Goal: Navigation & Orientation: Find specific page/section

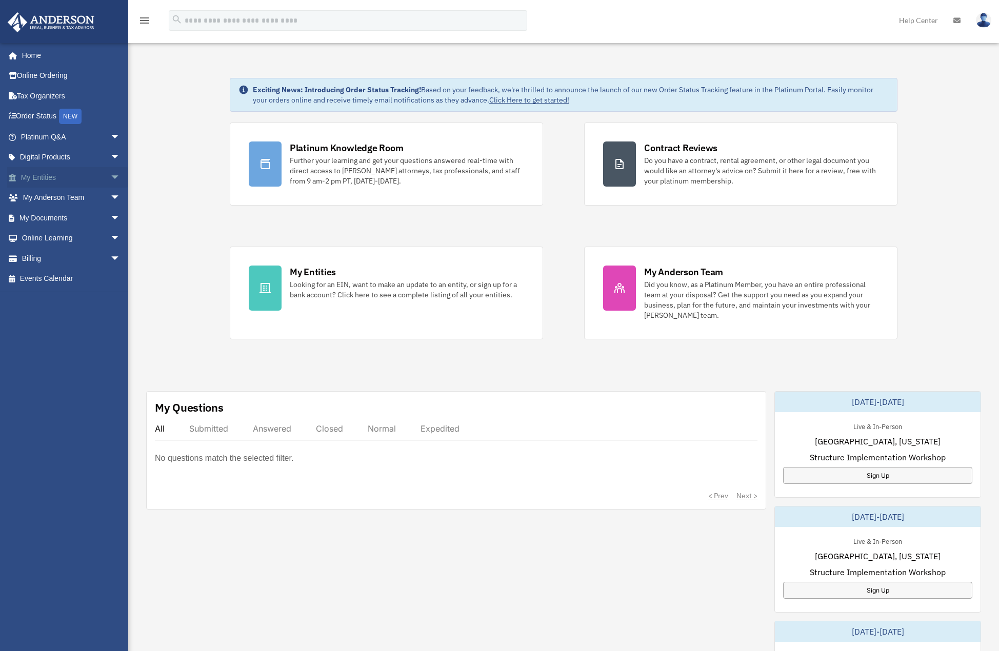
click at [110, 178] on span "arrow_drop_down" at bounding box center [120, 177] width 21 height 21
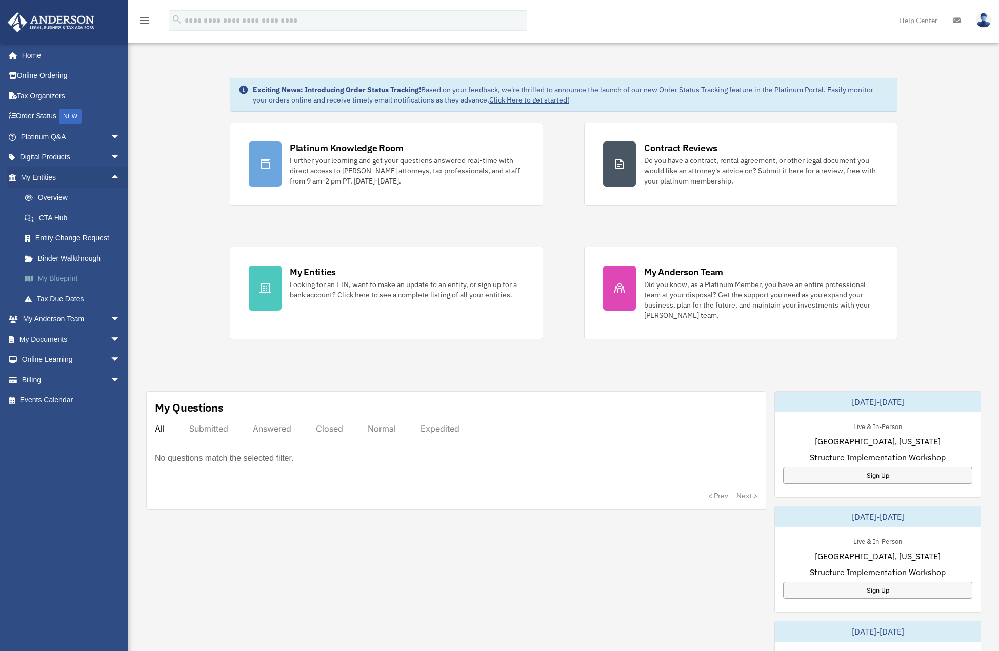
click at [73, 276] on link "My Blueprint" at bounding box center [75, 279] width 122 height 21
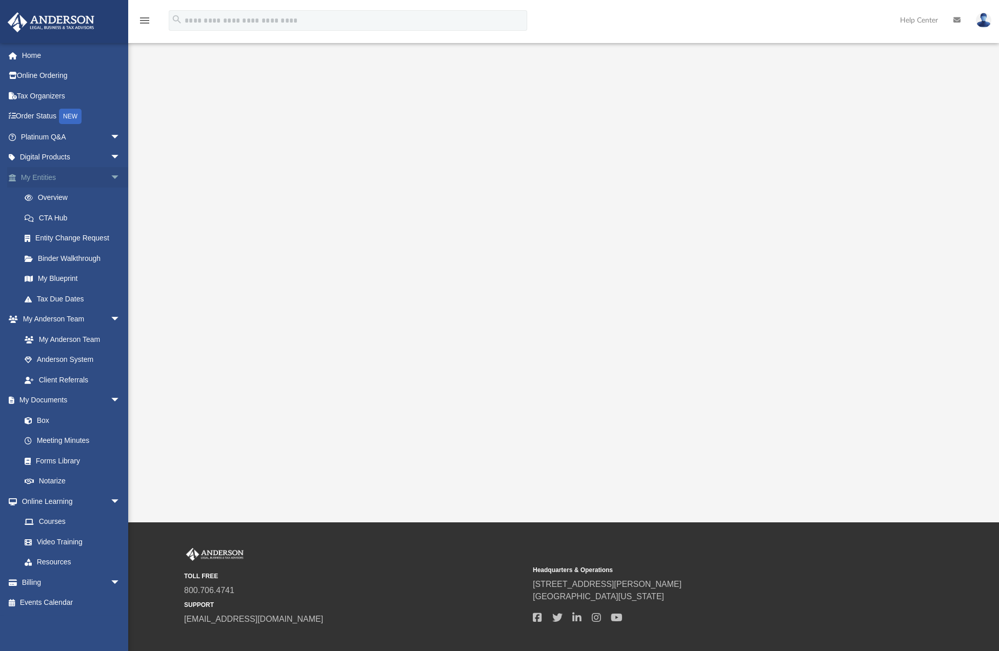
click at [14, 177] on span at bounding box center [17, 177] width 7 height 7
click at [110, 178] on span "arrow_drop_down" at bounding box center [120, 177] width 21 height 21
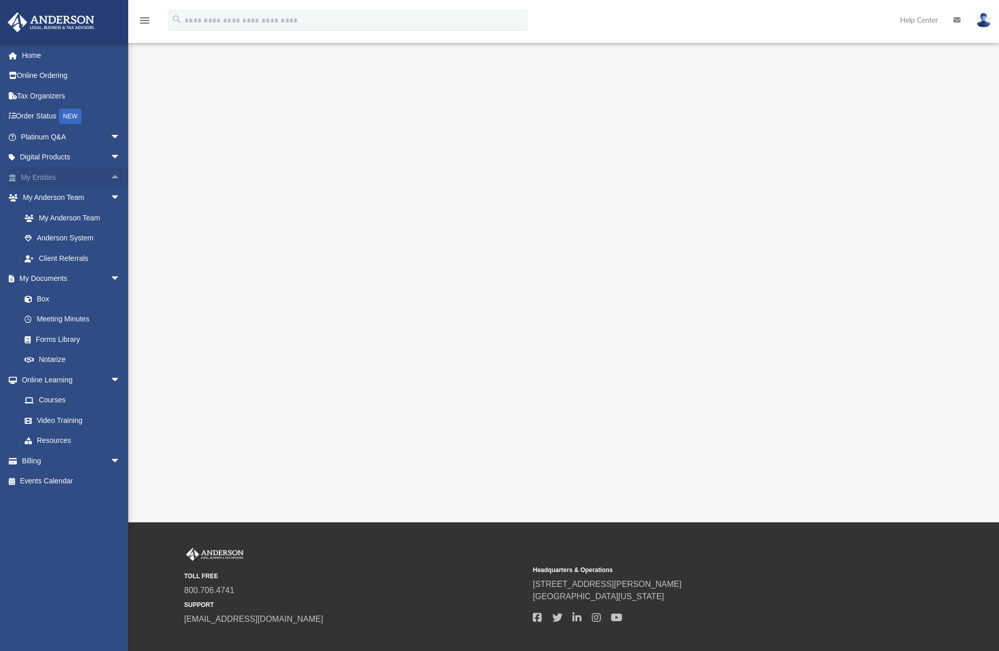
click at [110, 178] on span "arrow_drop_up" at bounding box center [120, 177] width 21 height 21
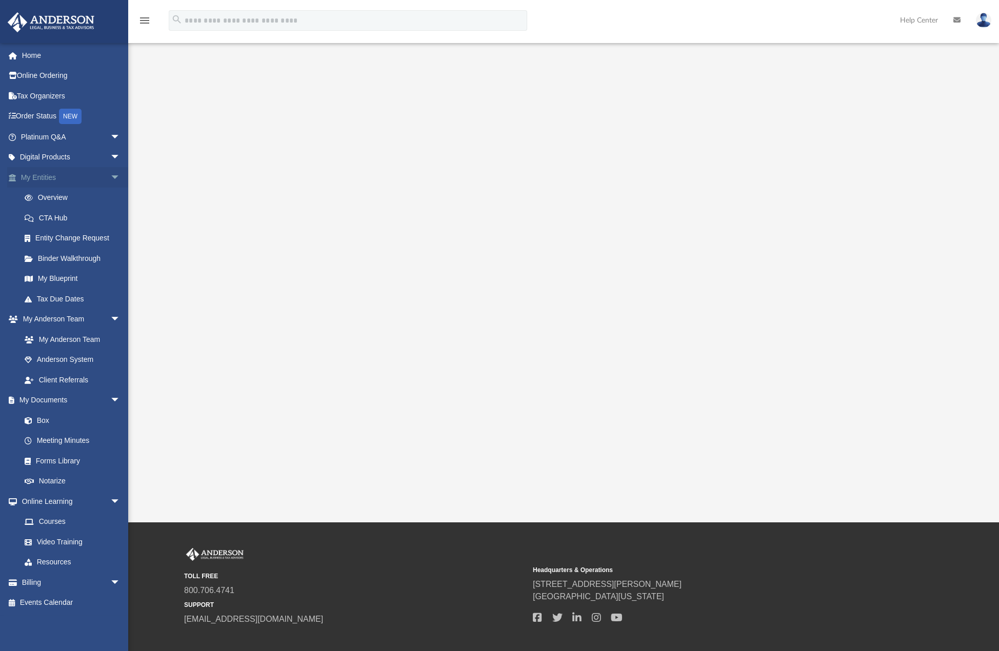
click at [110, 178] on span "arrow_drop_down" at bounding box center [120, 177] width 21 height 21
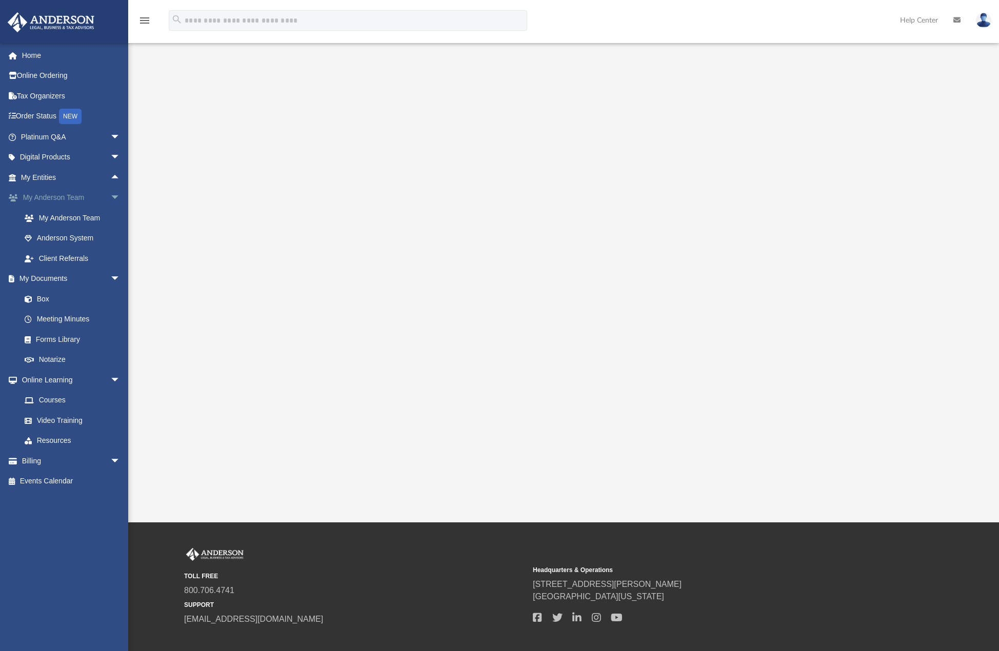
click at [110, 198] on span "arrow_drop_down" at bounding box center [120, 198] width 21 height 21
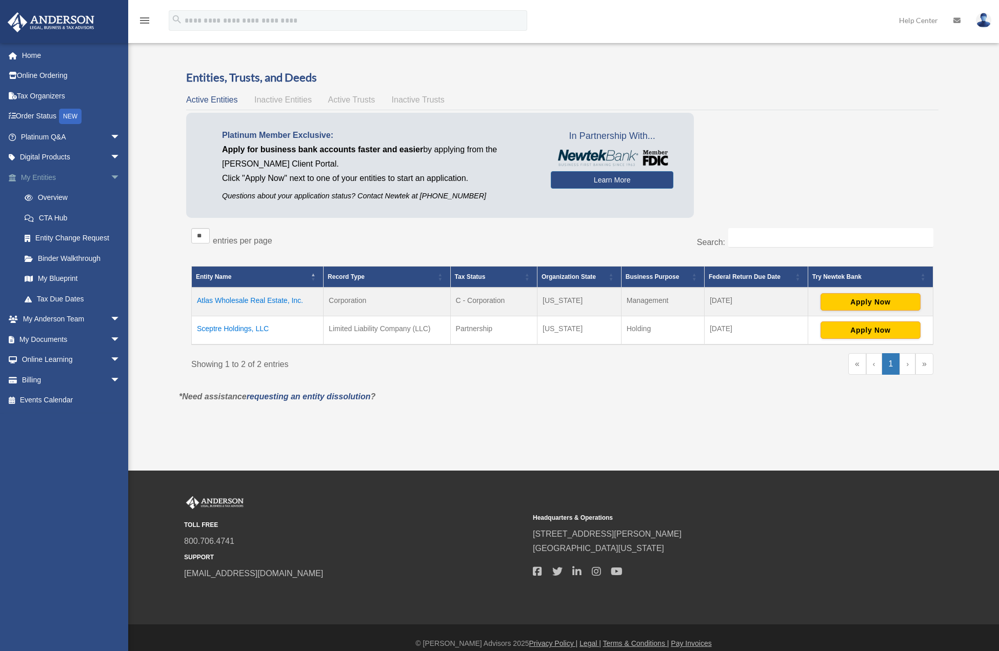
click at [110, 177] on span "arrow_drop_down" at bounding box center [120, 177] width 21 height 21
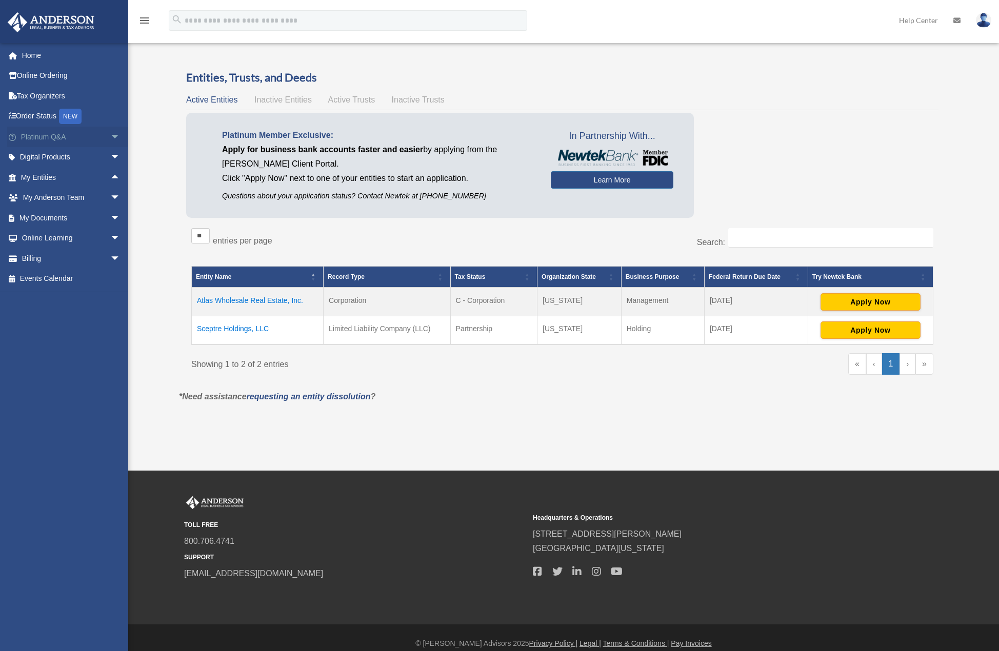
click at [110, 135] on span "arrow_drop_down" at bounding box center [120, 137] width 21 height 21
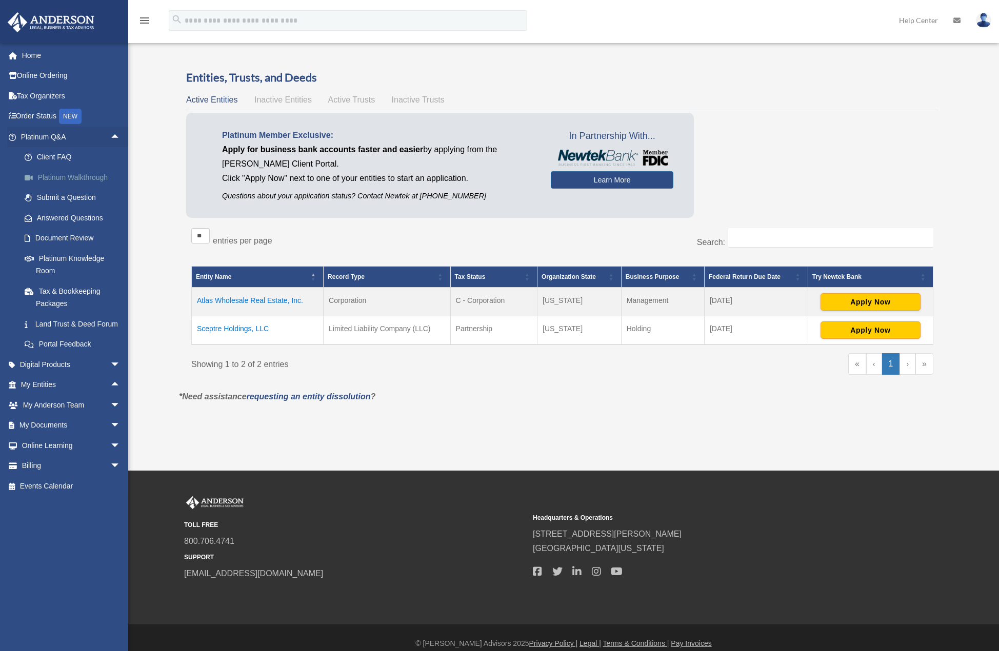
click at [87, 174] on link "Platinum Walkthrough" at bounding box center [75, 177] width 122 height 21
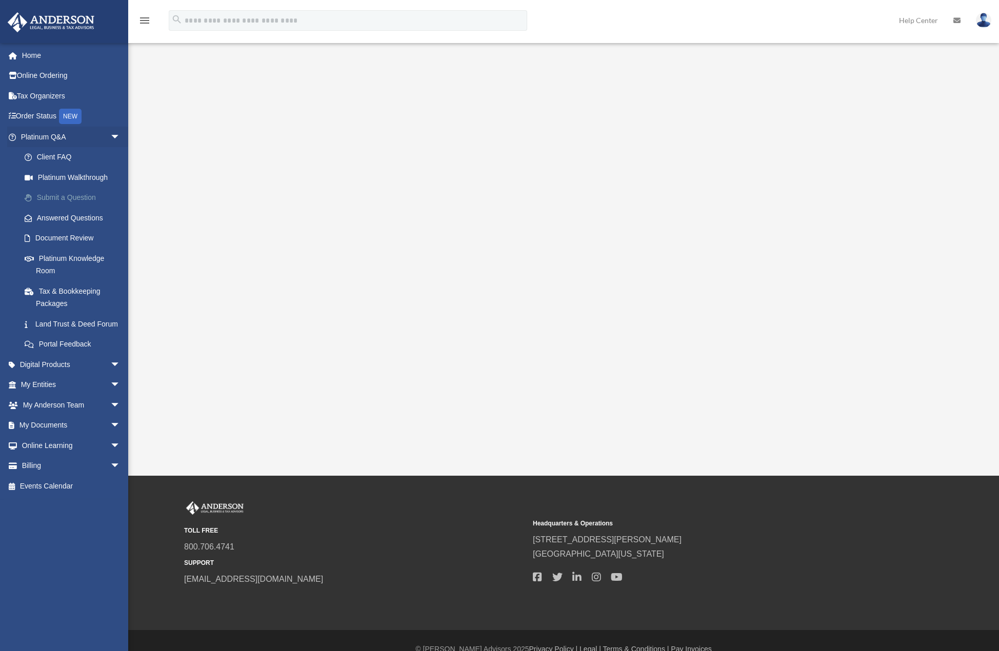
click at [87, 196] on link "Submit a Question" at bounding box center [75, 198] width 122 height 21
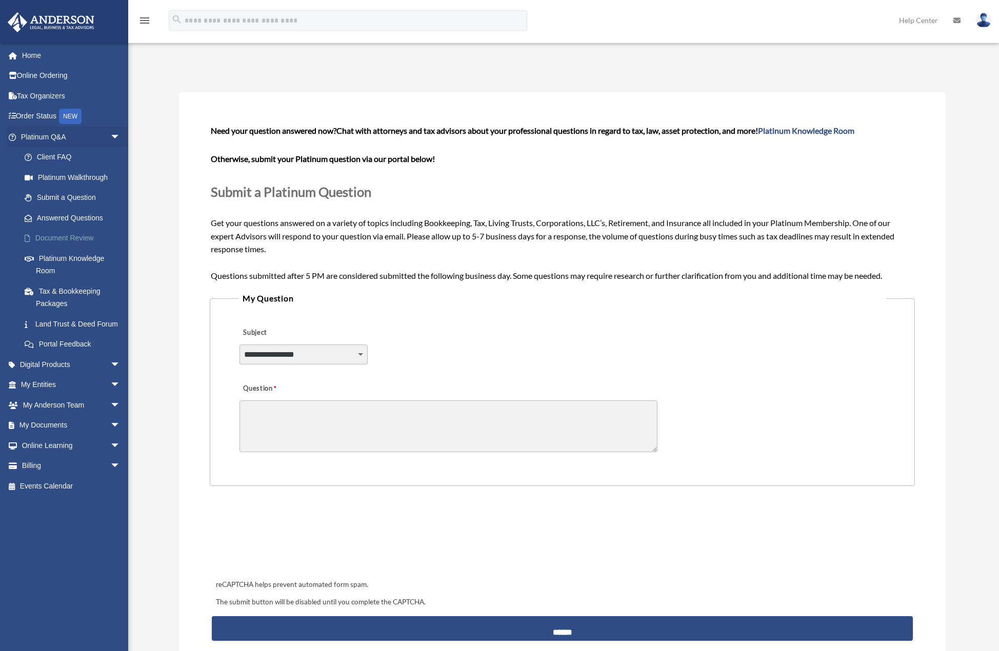
click at [69, 238] on link "Document Review" at bounding box center [75, 238] width 122 height 21
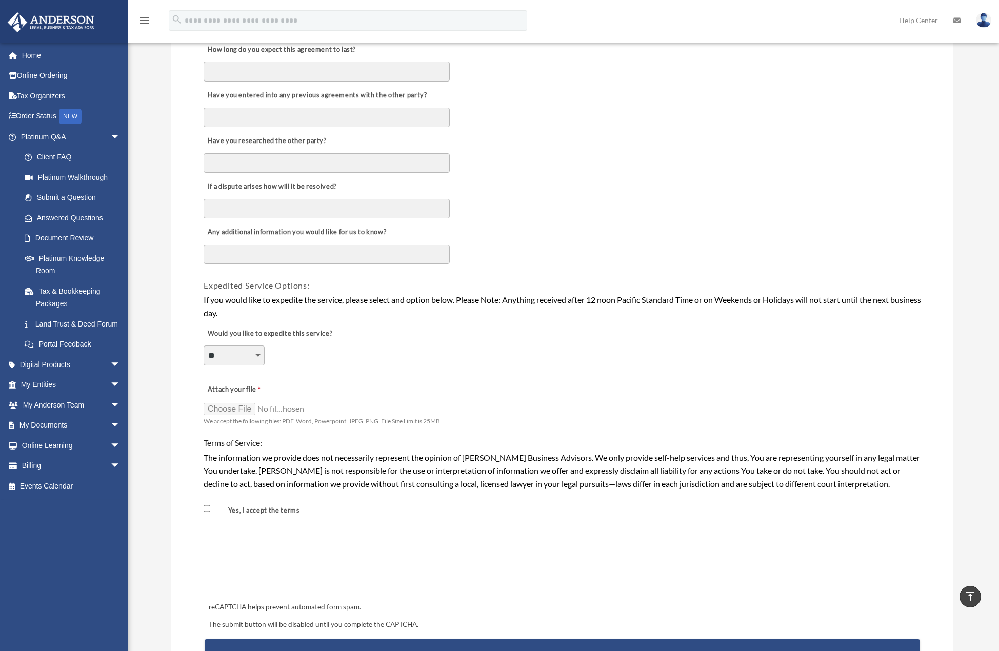
scroll to position [513, 0]
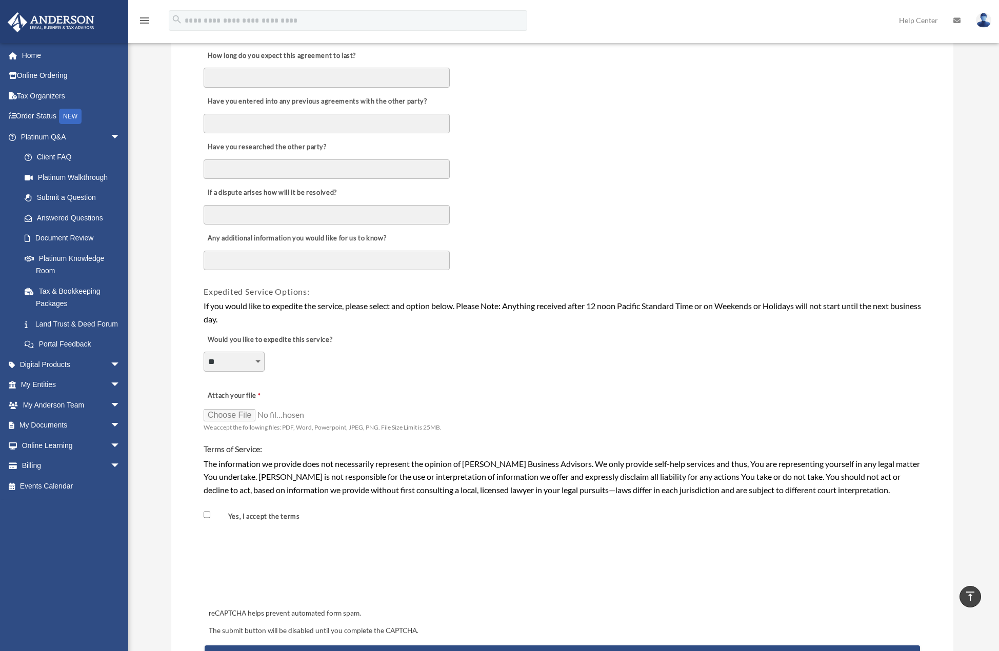
click at [251, 257] on textarea "Any additional information you would like for us to know?" at bounding box center [327, 260] width 246 height 19
click at [87, 218] on link "Answered Questions" at bounding box center [75, 218] width 122 height 21
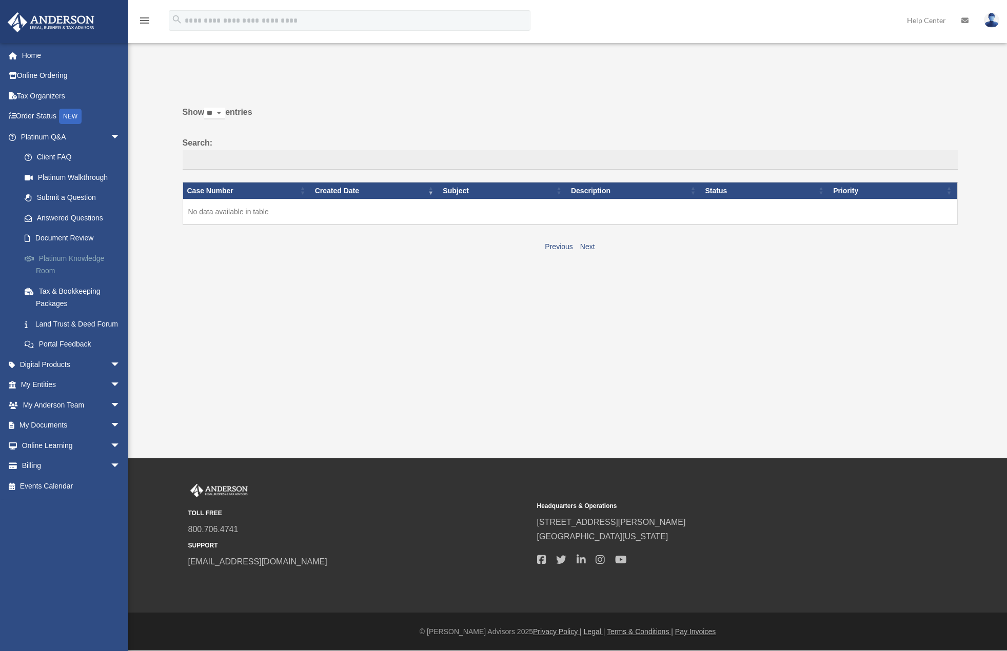
click at [92, 260] on link "Platinum Knowledge Room" at bounding box center [75, 264] width 122 height 33
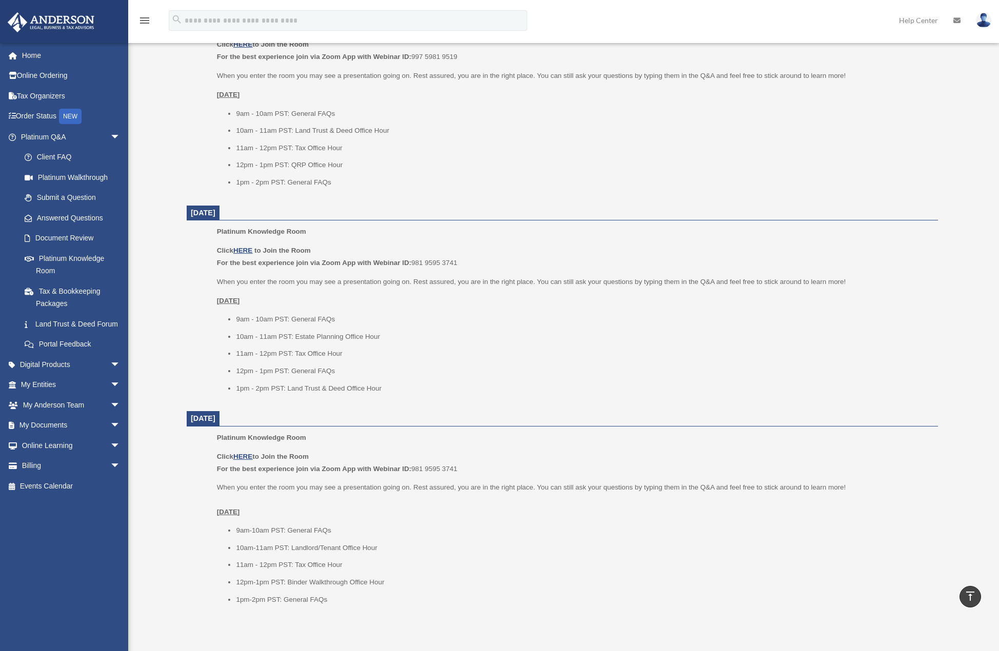
scroll to position [872, 0]
click at [57, 324] on link "Land Trust & Deed Forum" at bounding box center [75, 324] width 122 height 21
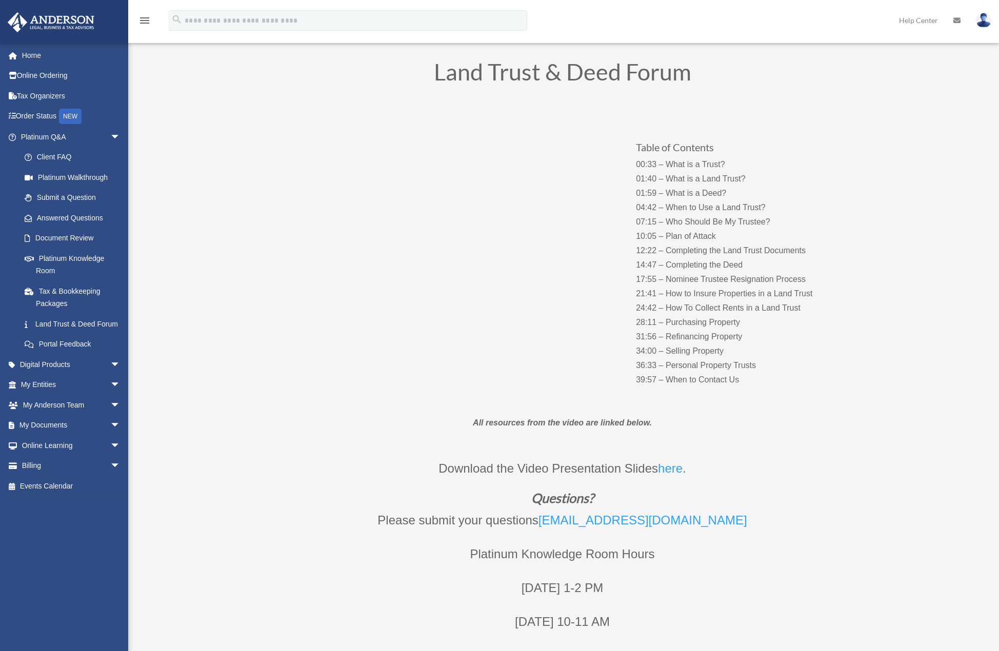
scroll to position [51, 0]
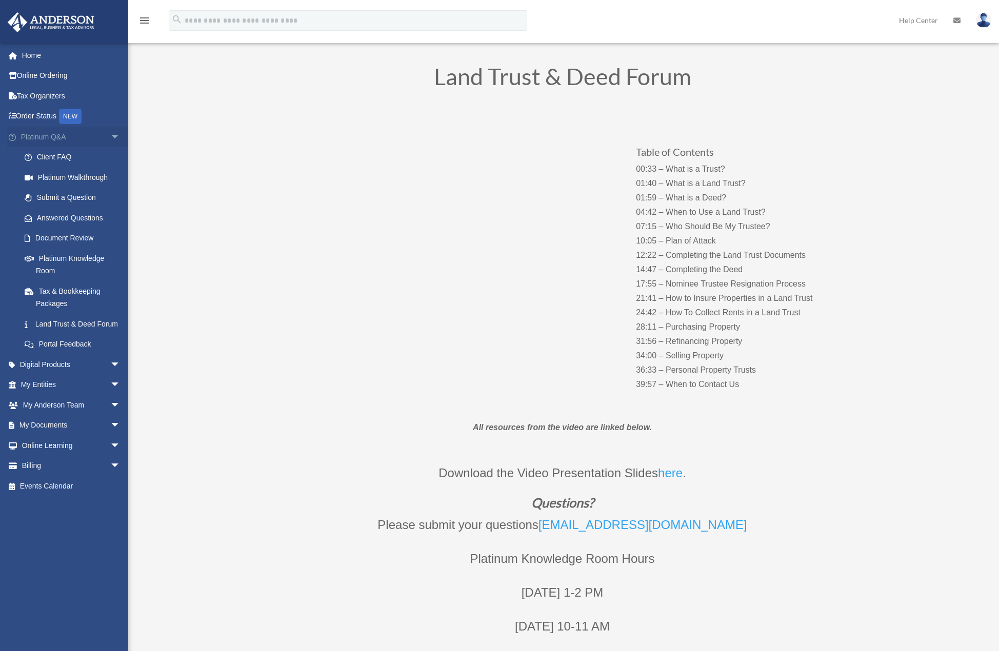
click at [110, 138] on span "arrow_drop_down" at bounding box center [120, 137] width 21 height 21
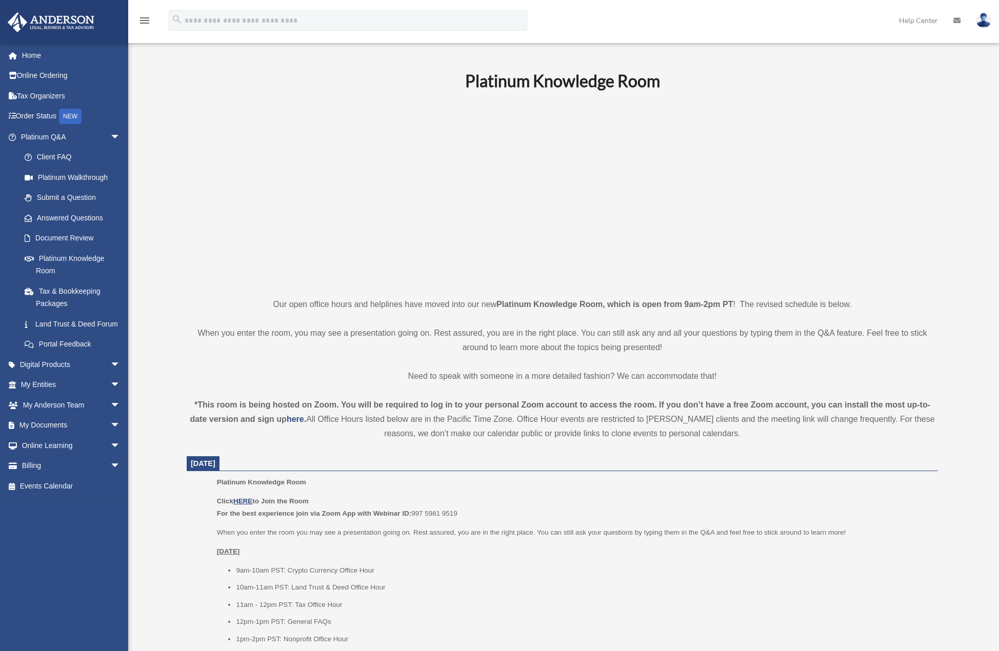
scroll to position [872, 0]
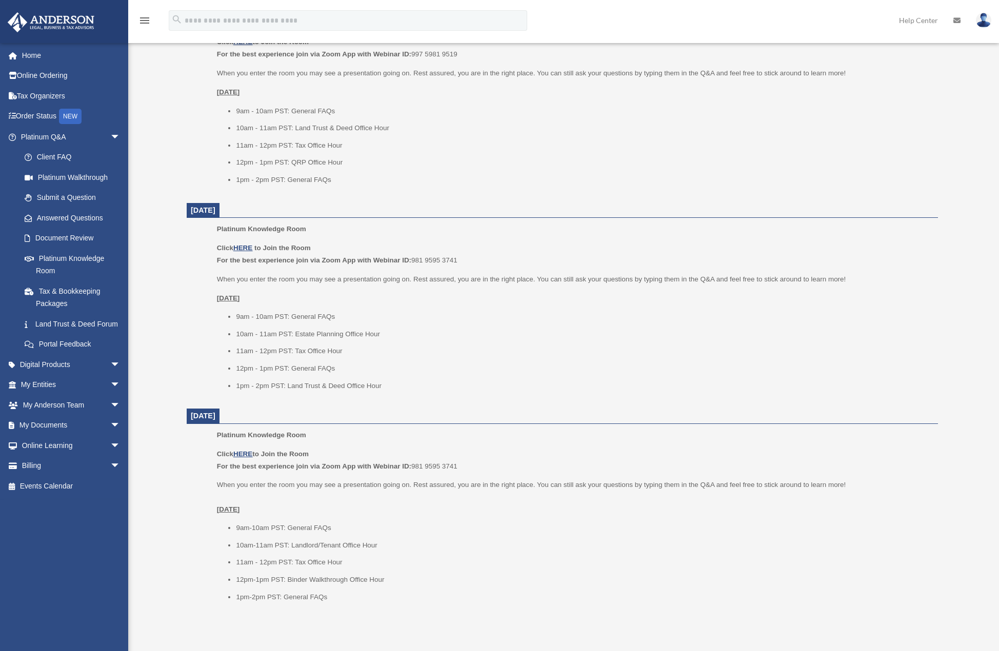
click at [31, 53] on link "Home" at bounding box center [71, 55] width 129 height 21
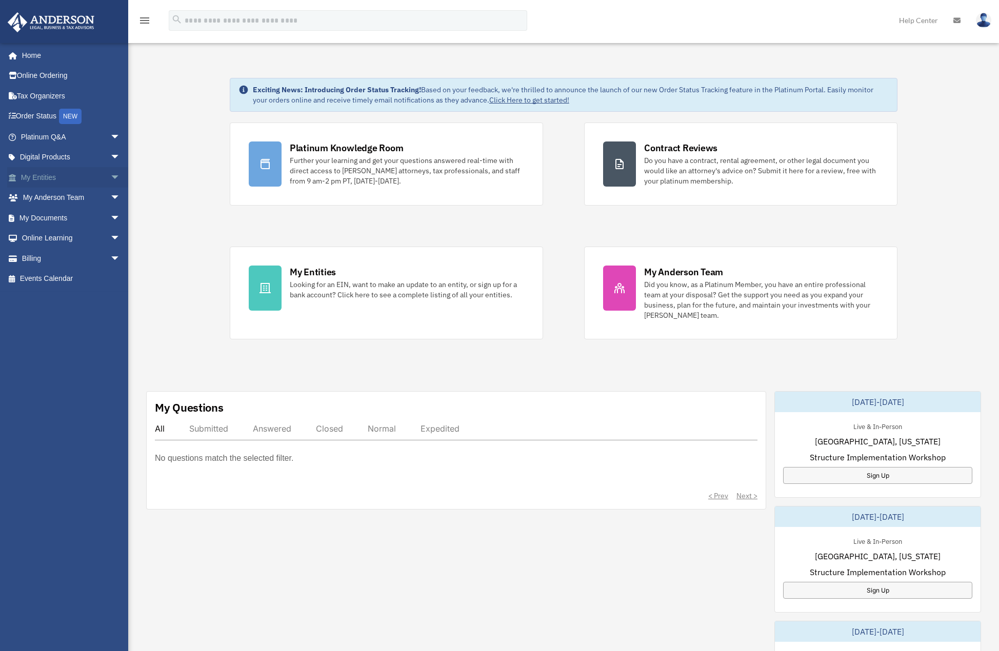
click at [110, 177] on span "arrow_drop_down" at bounding box center [120, 177] width 21 height 21
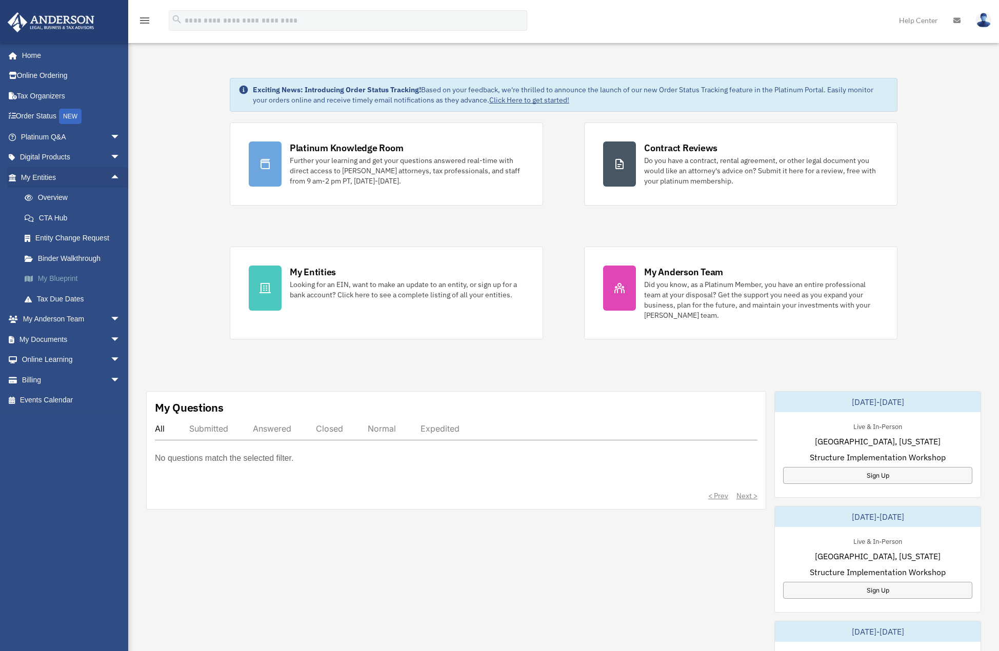
click at [72, 279] on link "My Blueprint" at bounding box center [75, 279] width 122 height 21
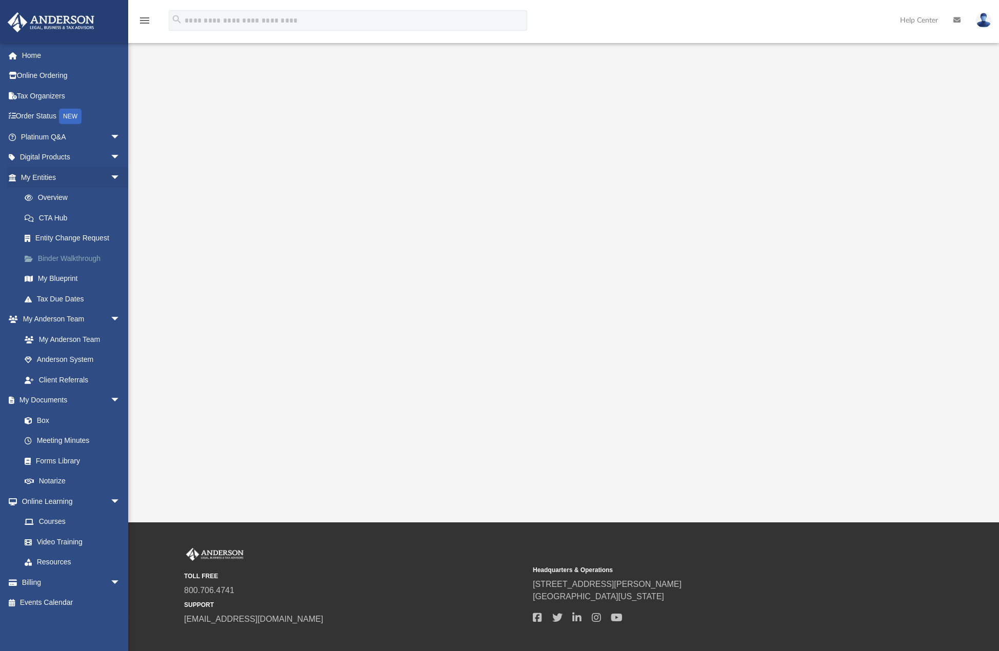
click at [77, 258] on link "Binder Walkthrough" at bounding box center [75, 258] width 122 height 21
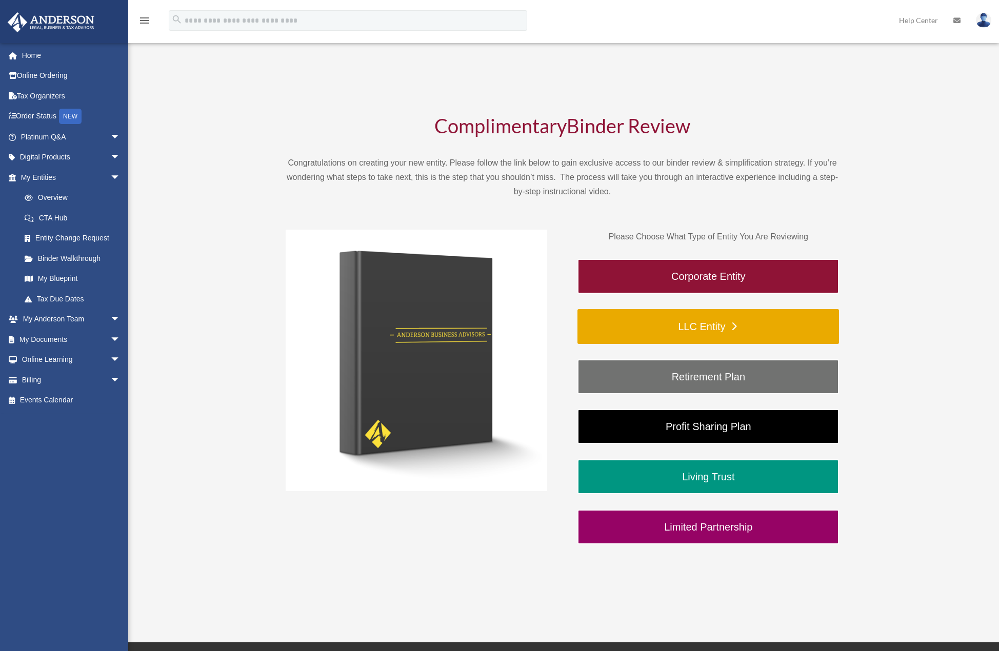
click at [682, 325] on link "LLC Entity" at bounding box center [709, 326] width 262 height 35
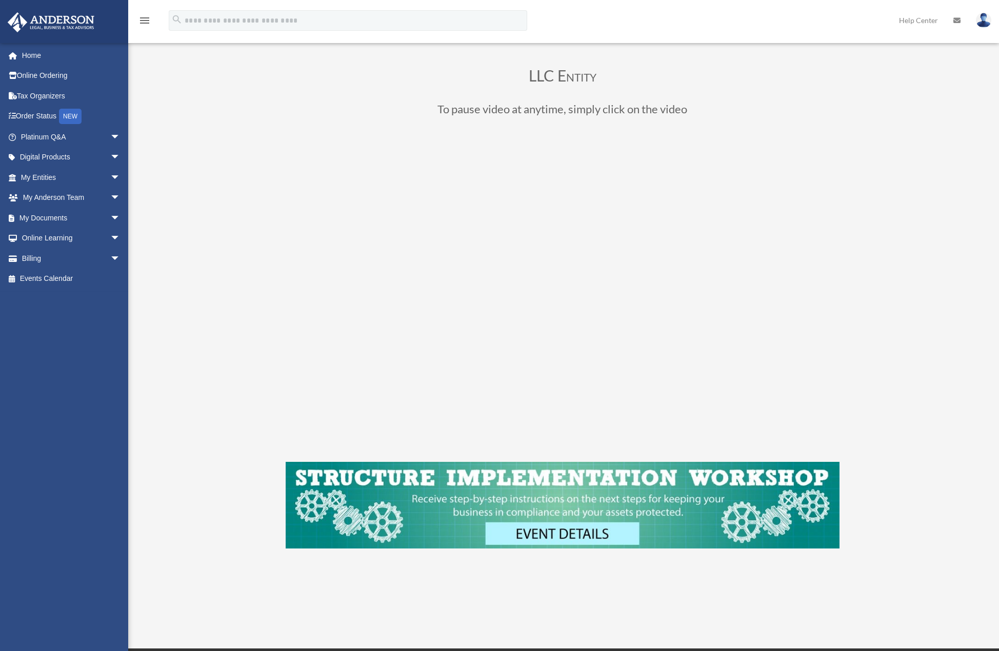
scroll to position [51, 0]
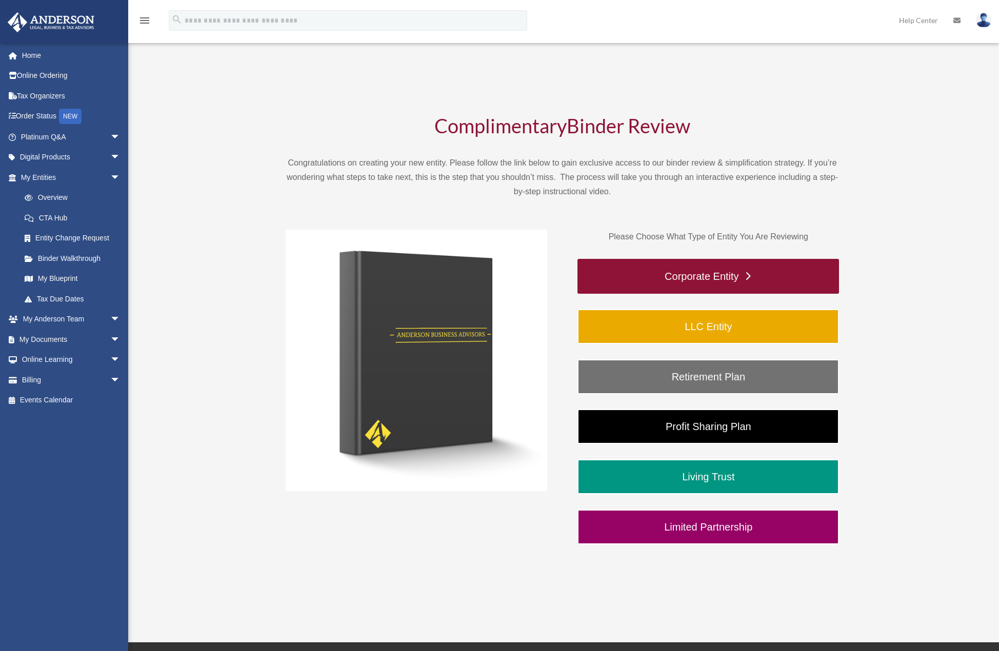
click at [706, 271] on link "Corporate Entity" at bounding box center [709, 276] width 262 height 35
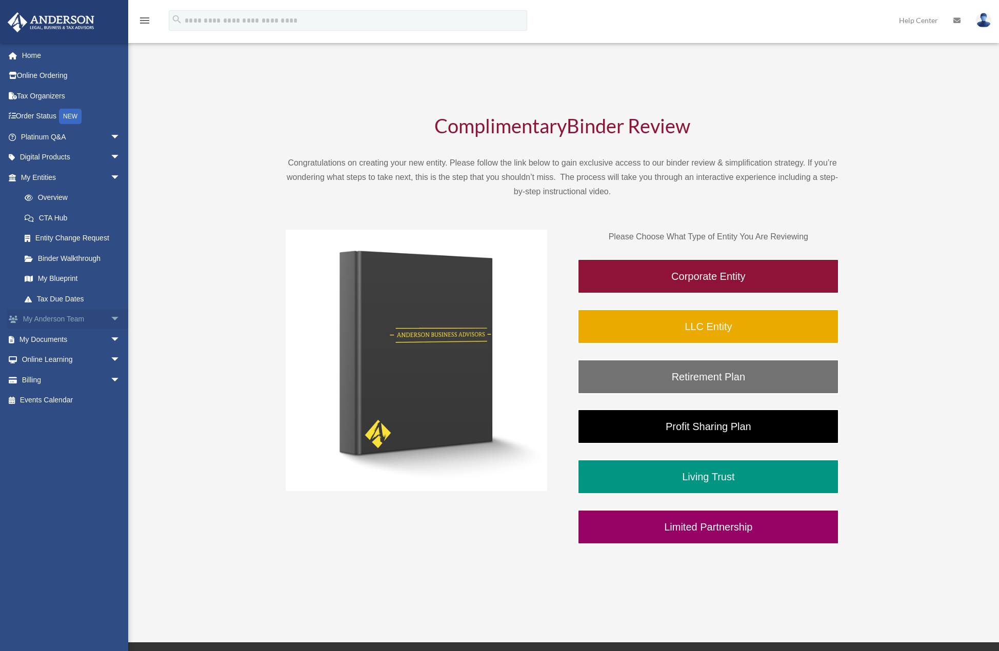
click at [46, 316] on link "My [PERSON_NAME] Team arrow_drop_down" at bounding box center [71, 319] width 129 height 21
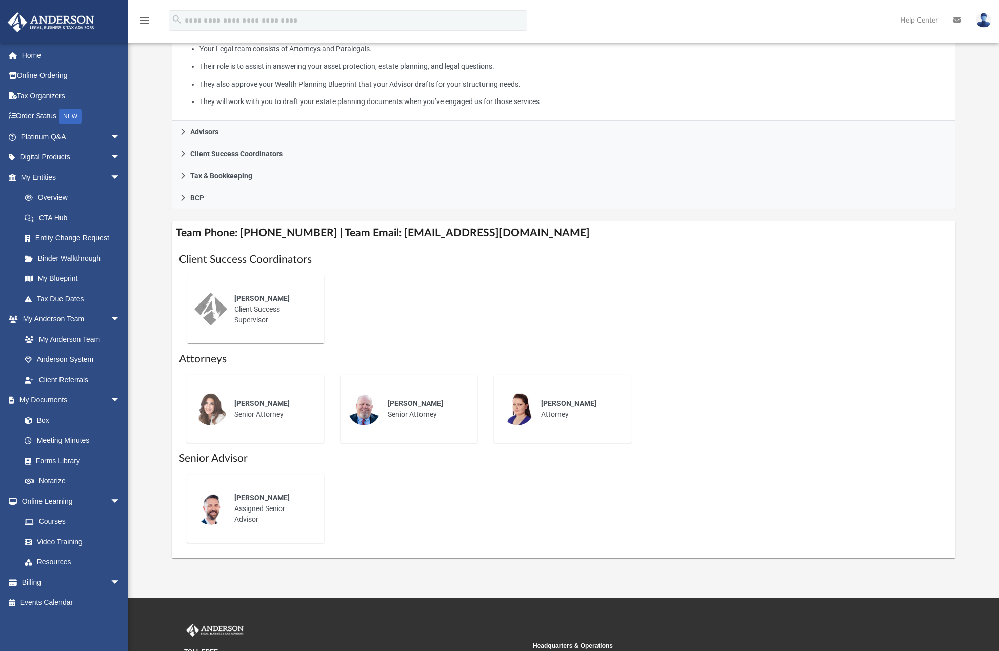
scroll to position [205, 0]
click at [49, 338] on link "My Anderson Team" at bounding box center [75, 339] width 122 height 21
click at [50, 361] on link "Anderson System" at bounding box center [75, 360] width 122 height 21
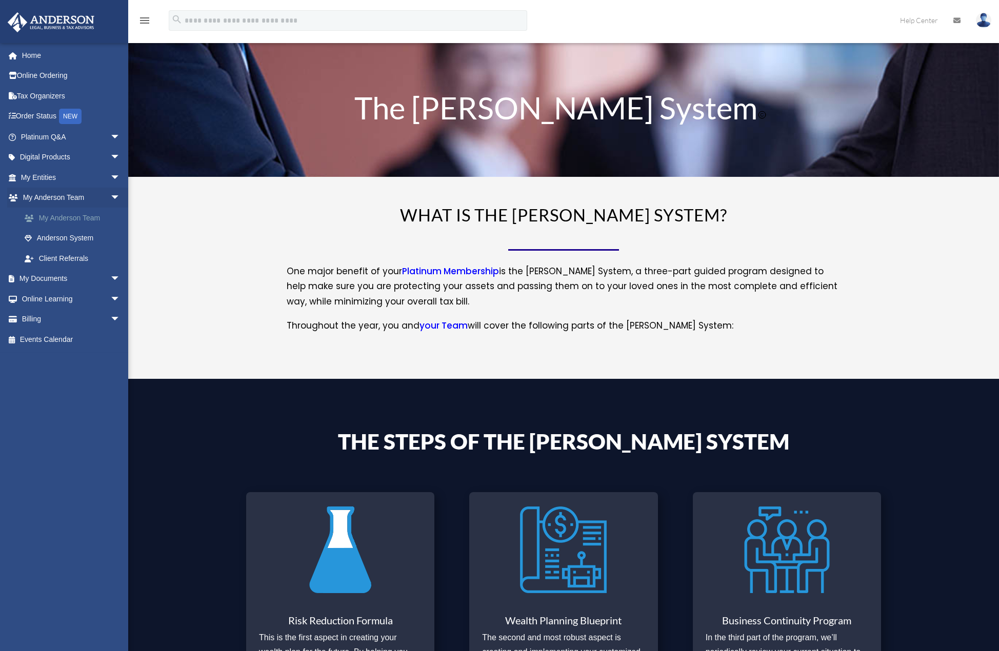
click at [58, 217] on link "My Anderson Team" at bounding box center [75, 218] width 122 height 21
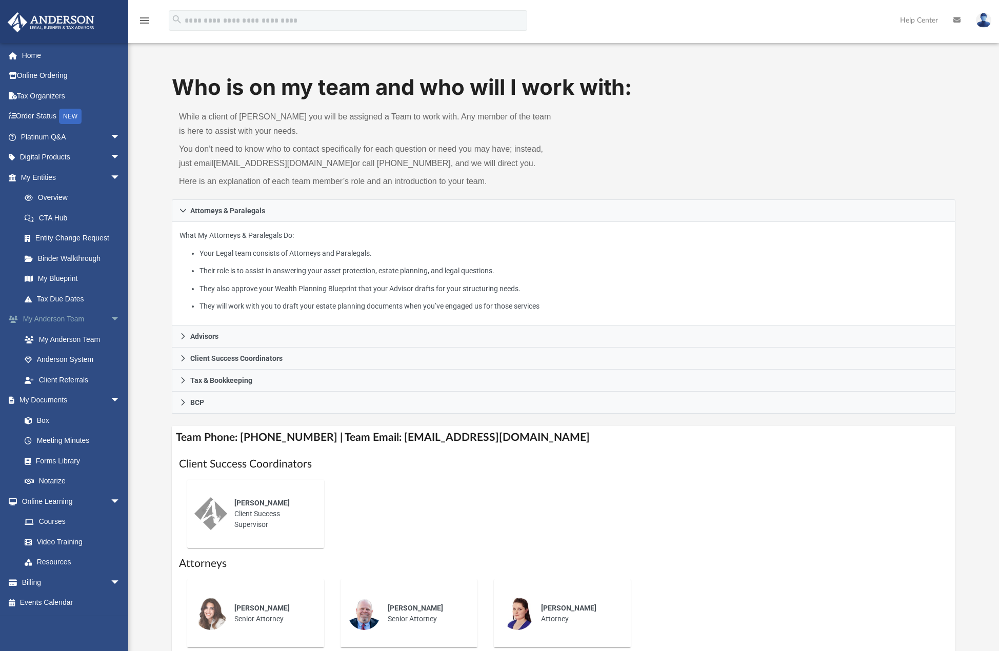
click at [56, 319] on link "My [PERSON_NAME] Team arrow_drop_down" at bounding box center [71, 319] width 129 height 21
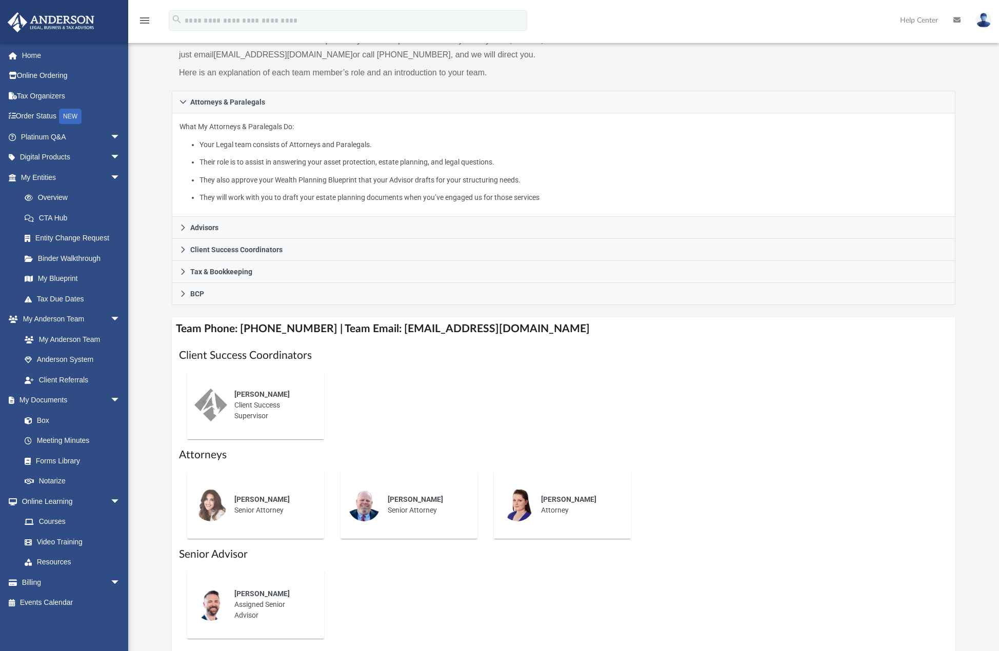
scroll to position [103, 0]
